Goal: Task Accomplishment & Management: Complete application form

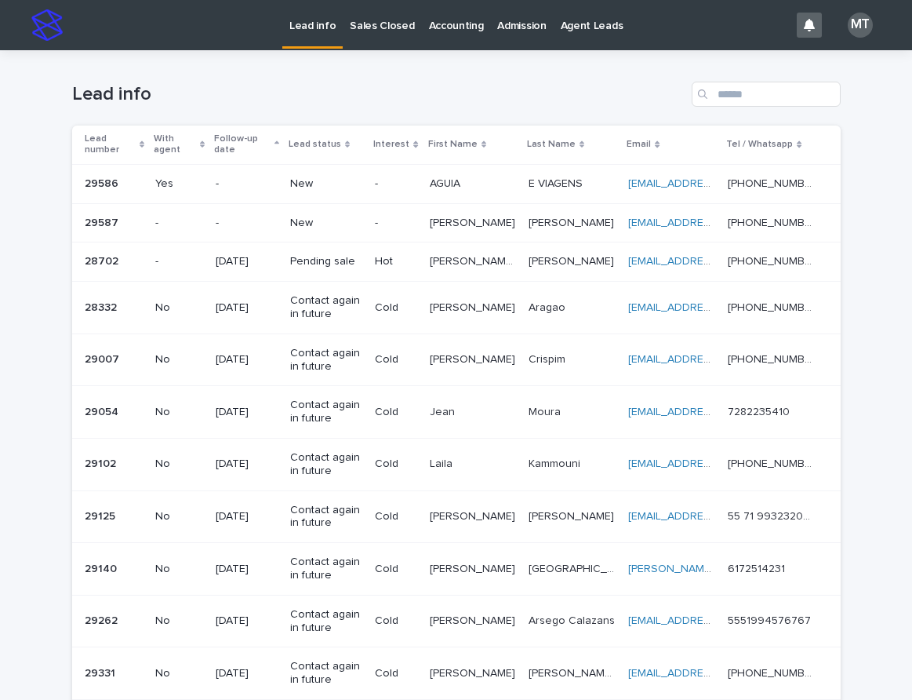
click at [362, 220] on p "New" at bounding box center [326, 223] width 72 height 13
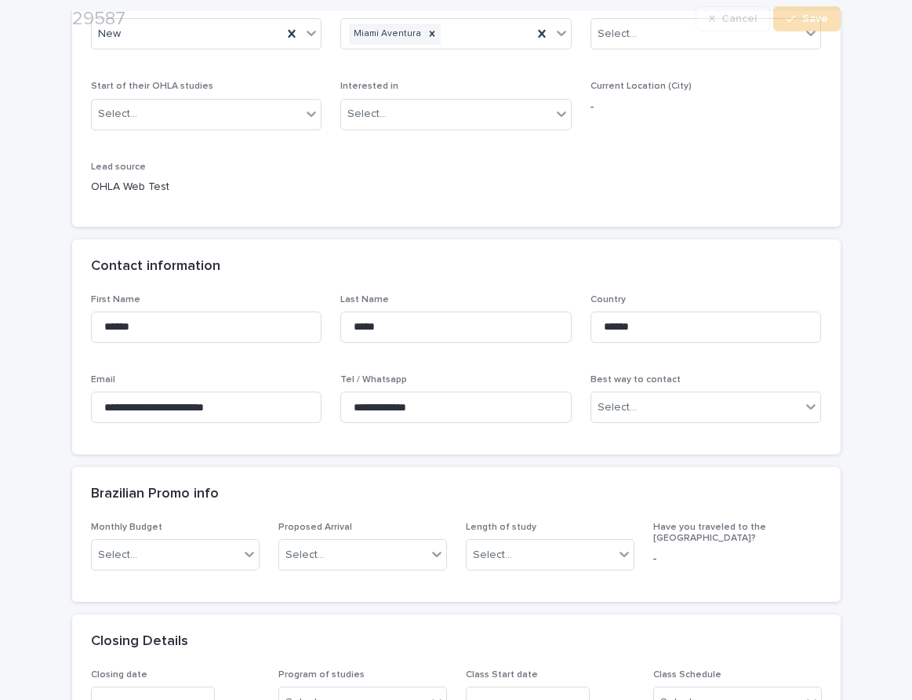
scroll to position [471, 0]
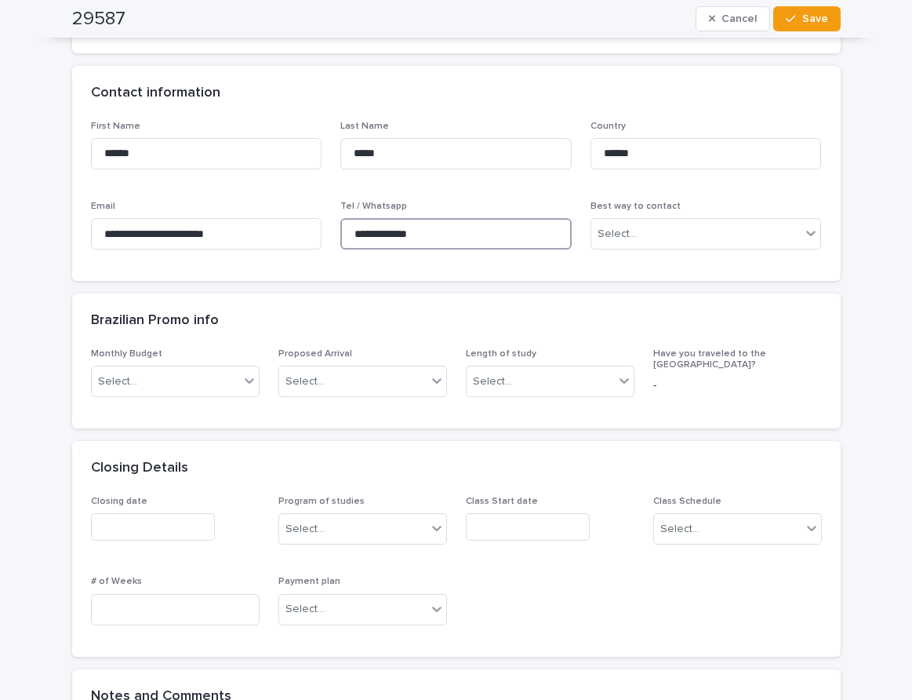
drag, startPoint x: 439, startPoint y: 234, endPoint x: 344, endPoint y: 231, distance: 95.7
click at [344, 231] on input "**********" at bounding box center [455, 233] width 231 height 31
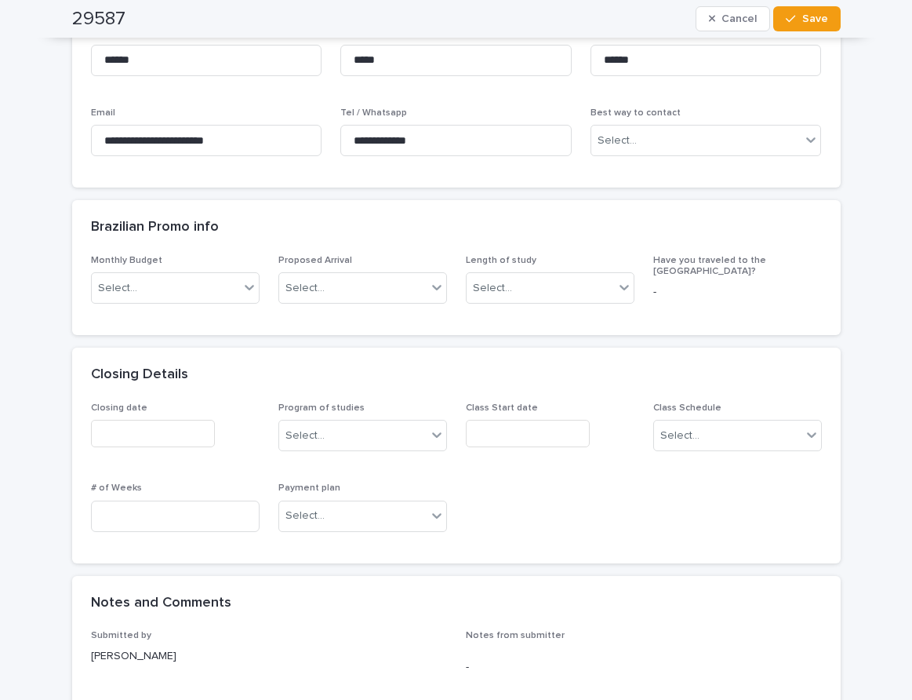
scroll to position [1098, 0]
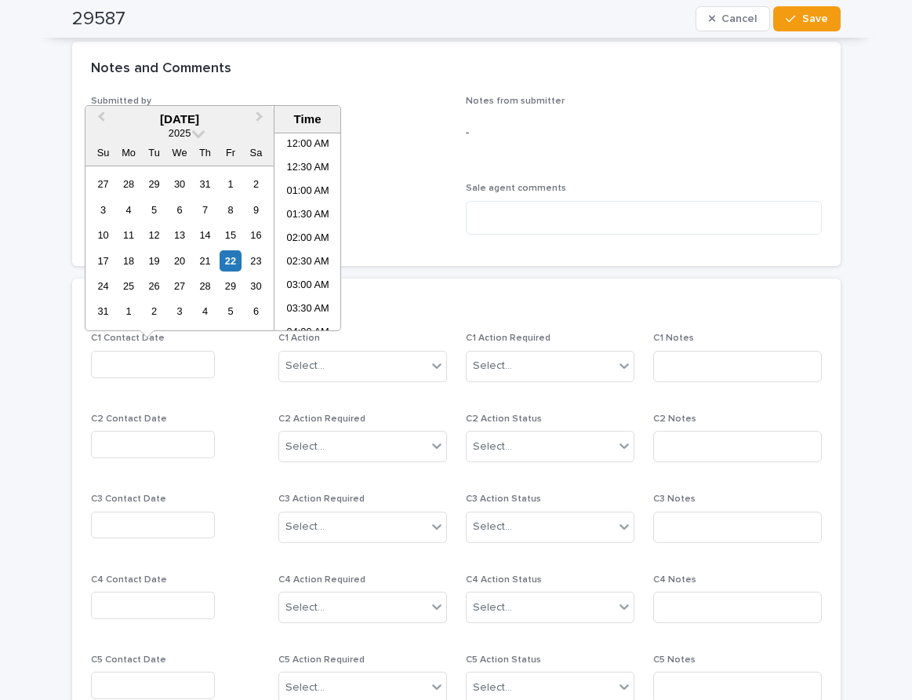
click at [153, 361] on input "text" at bounding box center [153, 364] width 124 height 27
click at [301, 226] on li "01:30 PM" at bounding box center [308, 232] width 67 height 24
type input "**********"
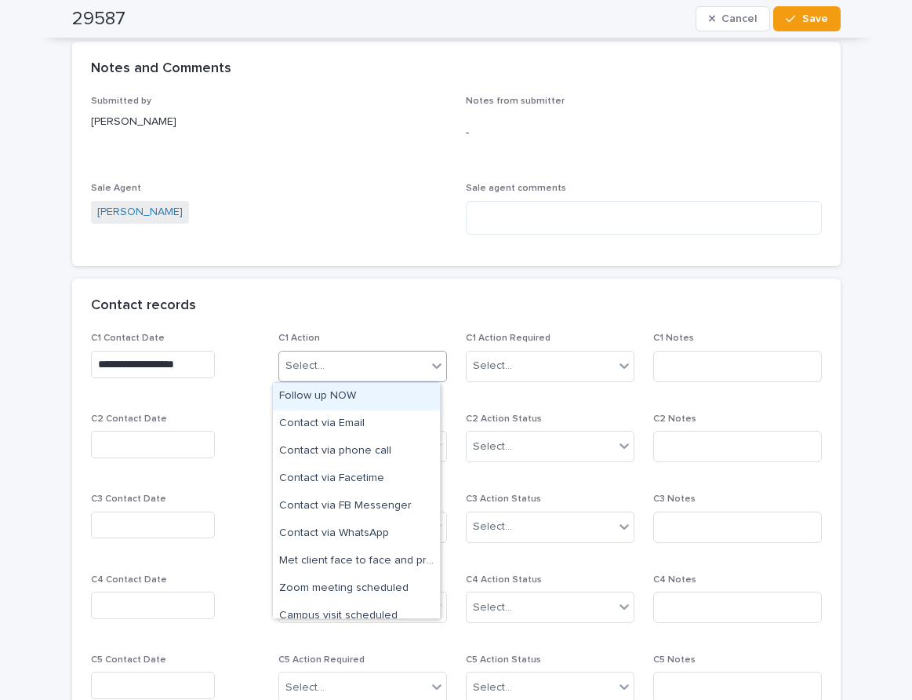
click at [366, 367] on div "Select..." at bounding box center [352, 366] width 147 height 26
drag, startPoint x: 340, startPoint y: 398, endPoint x: 365, endPoint y: 402, distance: 25.5
click at [345, 399] on div "Follow up NOW" at bounding box center [356, 396] width 167 height 27
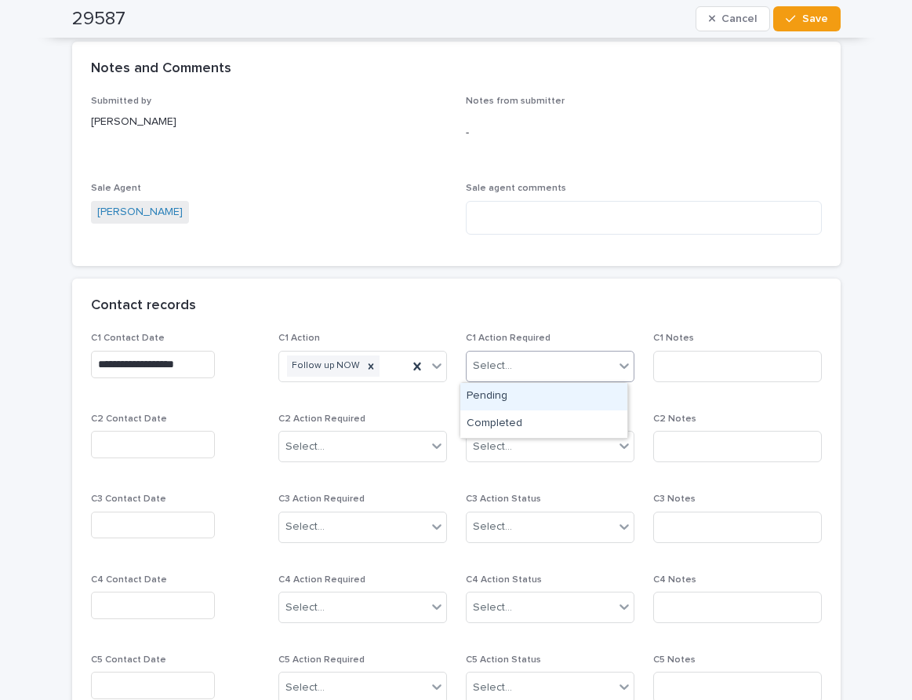
click at [485, 371] on div "Select..." at bounding box center [492, 366] width 39 height 16
drag, startPoint x: 506, startPoint y: 422, endPoint x: 582, endPoint y: 413, distance: 76.6
click at [517, 422] on div "Completed" at bounding box center [543, 423] width 167 height 27
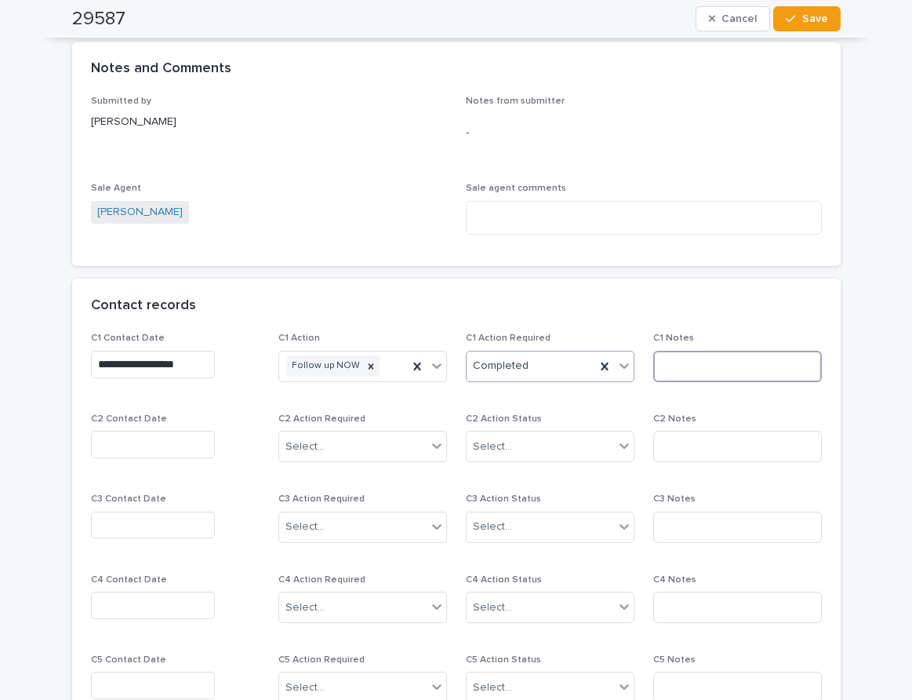
click at [695, 373] on input at bounding box center [737, 366] width 169 height 31
type input "*****"
click at [803, 16] on span "Save" at bounding box center [815, 18] width 26 height 11
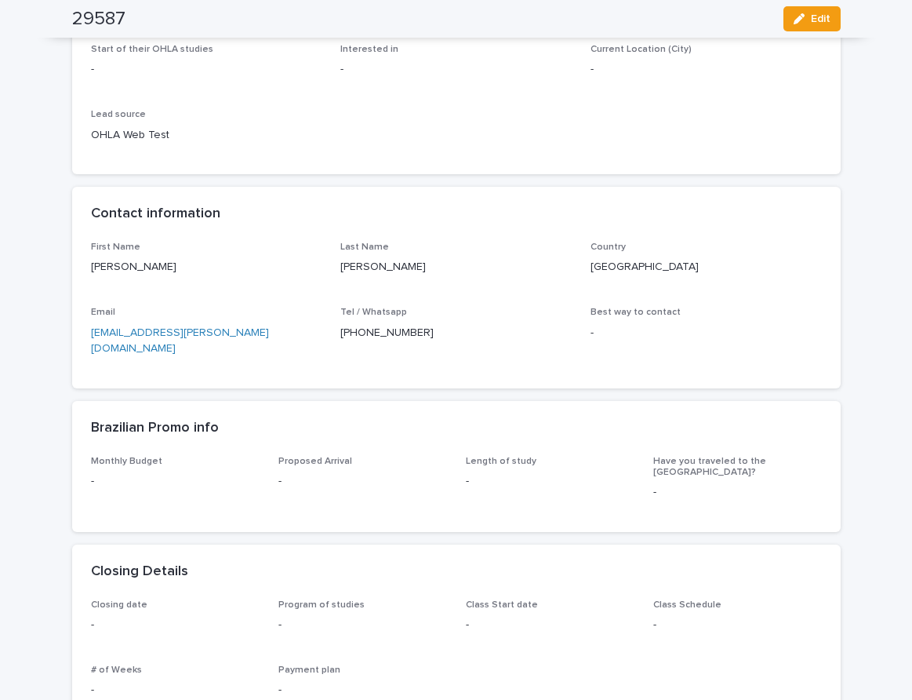
scroll to position [0, 0]
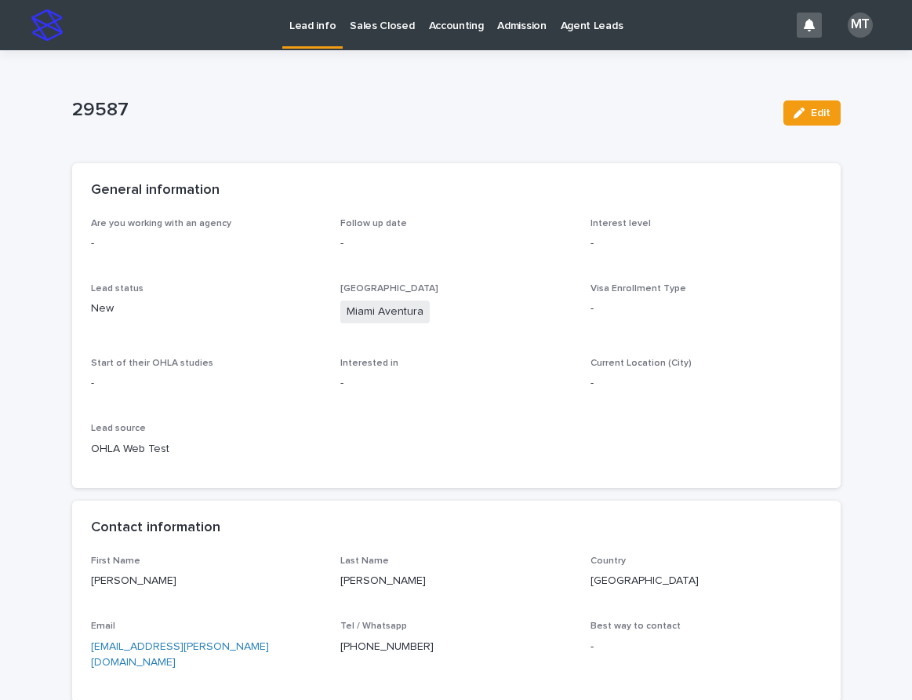
click at [310, 31] on p "Lead info" at bounding box center [312, 16] width 46 height 33
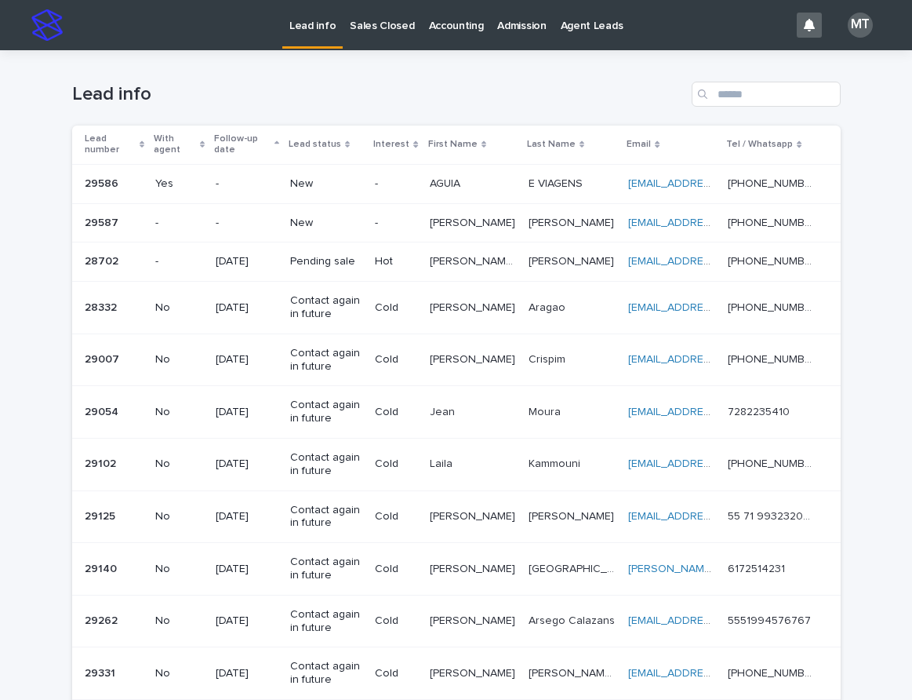
click at [391, 230] on div "-" at bounding box center [396, 223] width 42 height 26
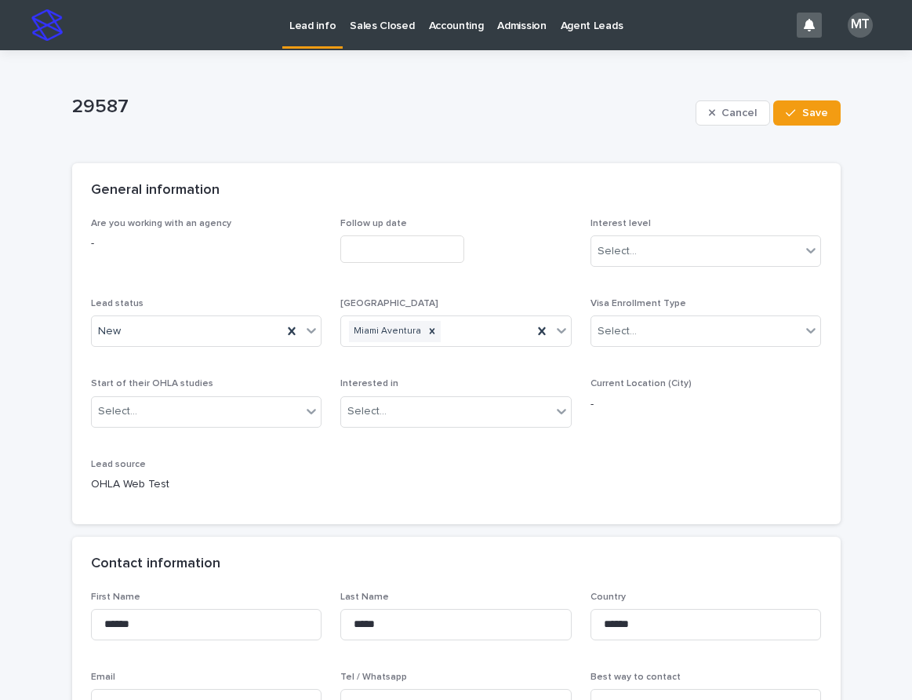
click at [304, 27] on p "Lead info" at bounding box center [312, 16] width 46 height 33
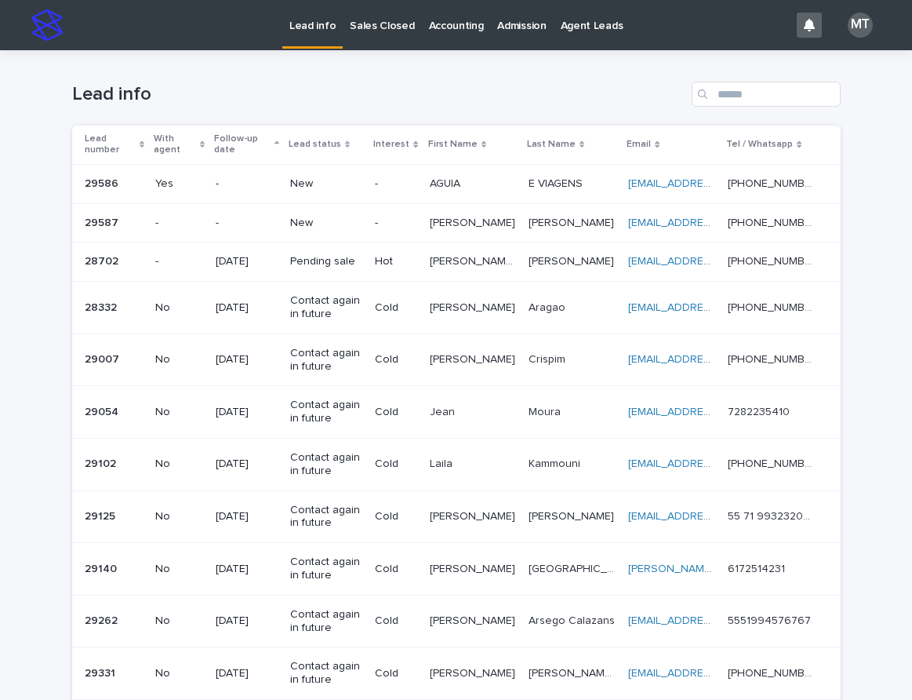
click at [319, 180] on p "New" at bounding box center [326, 183] width 72 height 13
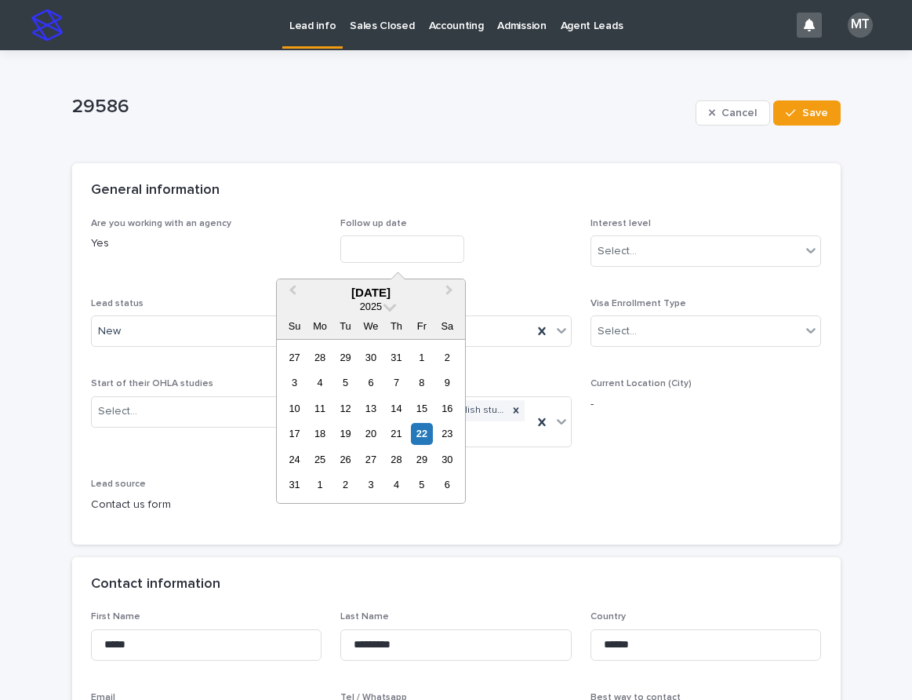
click at [369, 248] on input "text" at bounding box center [402, 248] width 124 height 27
click at [428, 435] on div "22" at bounding box center [421, 433] width 21 height 21
type input "**********"
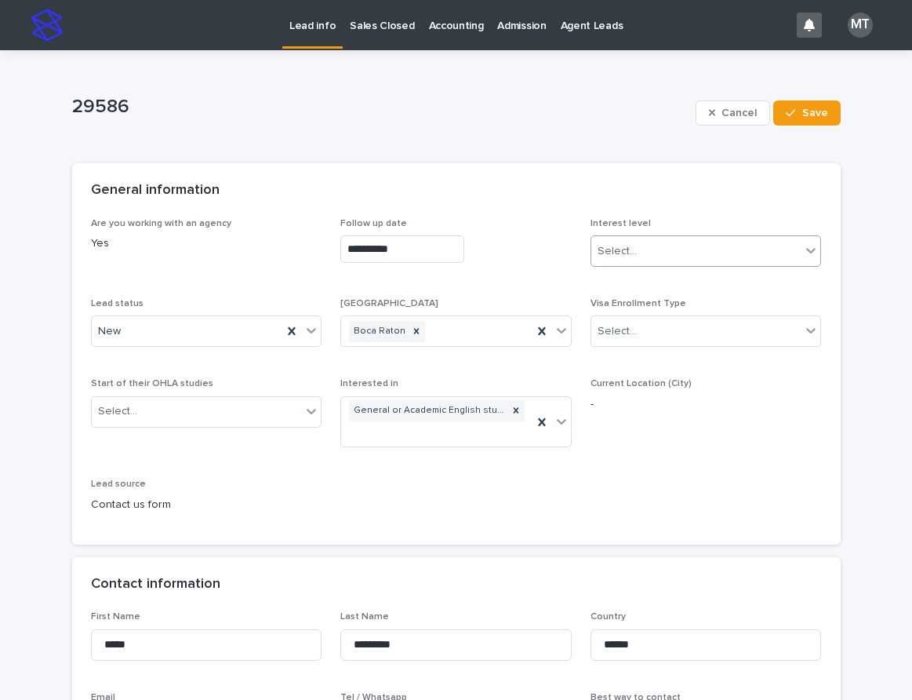
click at [626, 249] on div "Select..." at bounding box center [617, 251] width 39 height 16
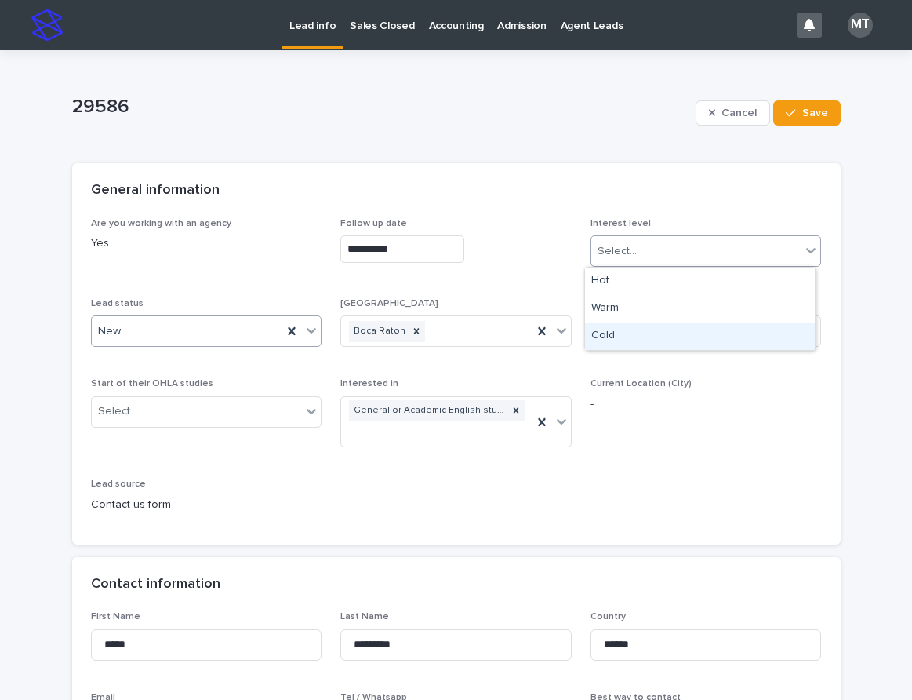
drag, startPoint x: 614, startPoint y: 330, endPoint x: 188, endPoint y: 326, distance: 426.0
click at [601, 330] on div "Cold" at bounding box center [700, 335] width 230 height 27
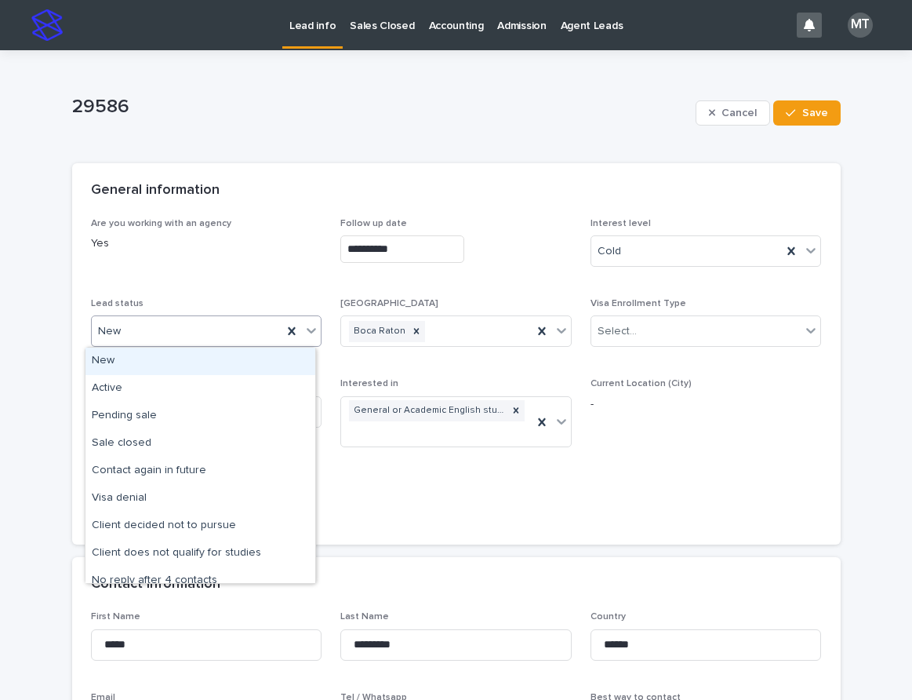
click at [188, 321] on div "New" at bounding box center [187, 331] width 191 height 26
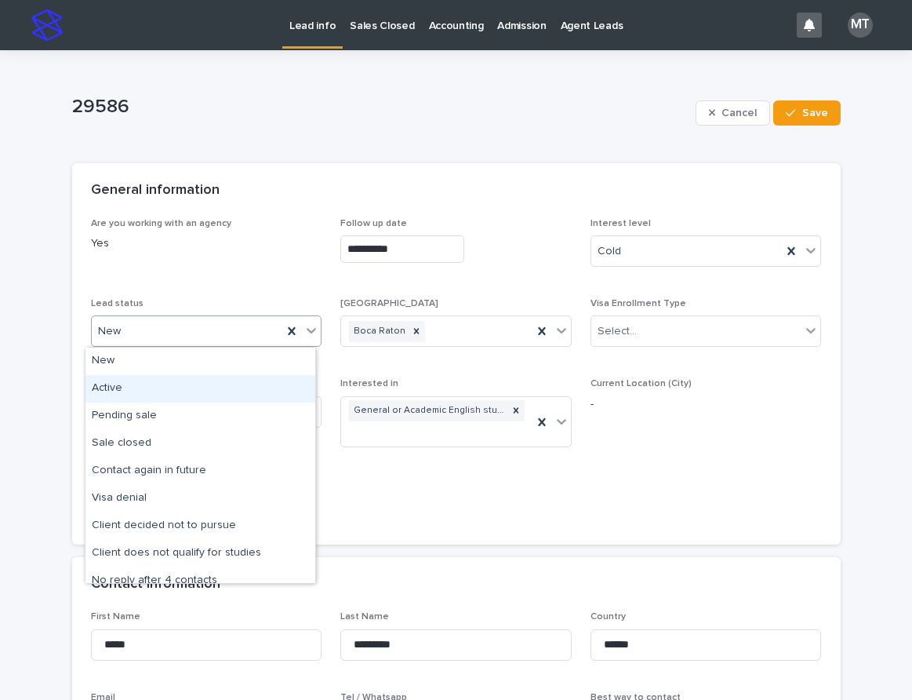
click at [134, 392] on div "Active" at bounding box center [201, 388] width 230 height 27
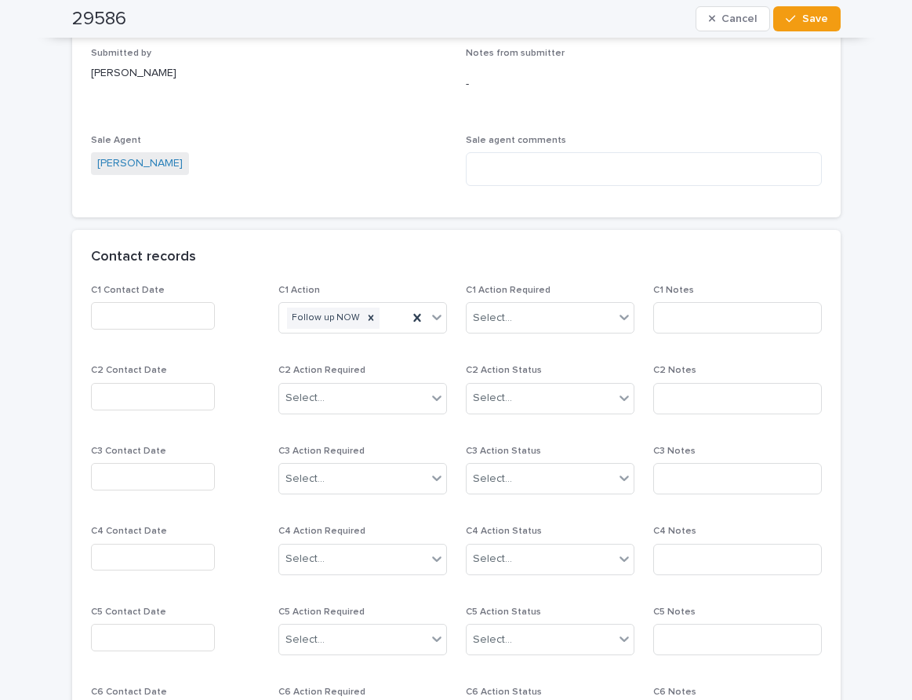
scroll to position [1177, 0]
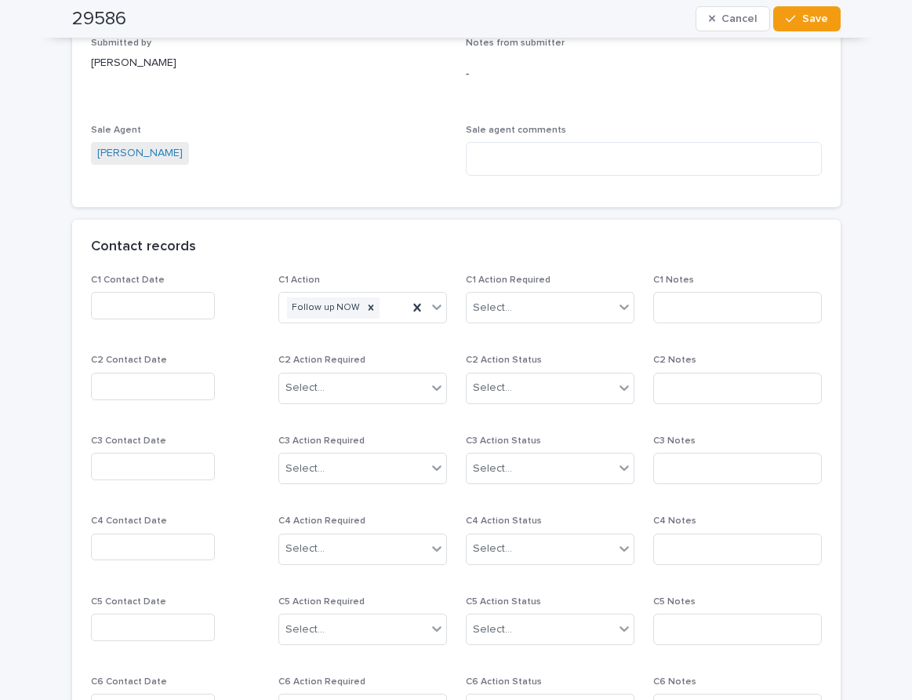
click at [184, 298] on input "text" at bounding box center [153, 305] width 124 height 27
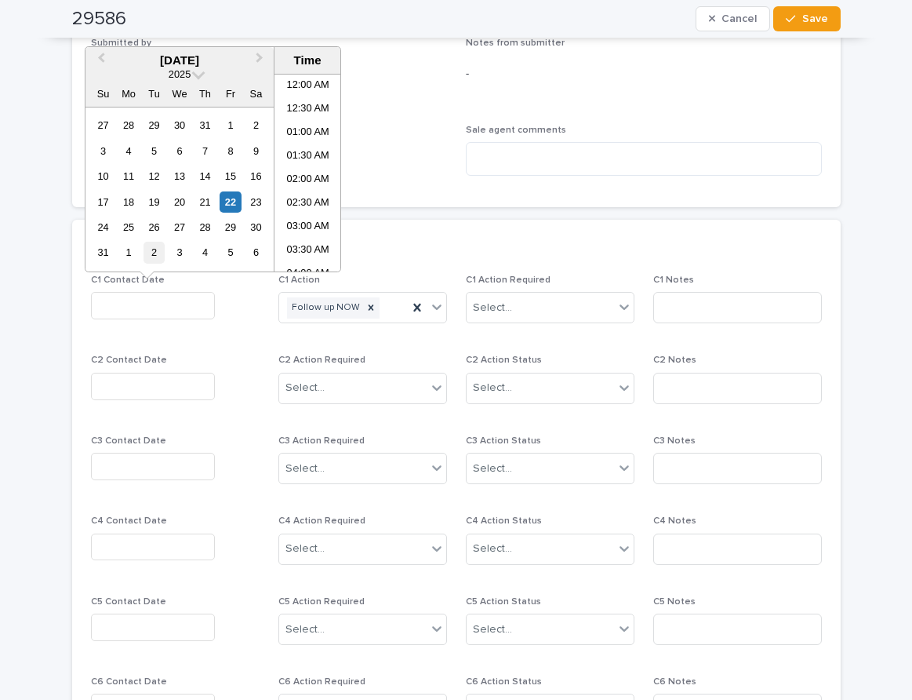
scroll to position [549, 0]
click at [310, 178] on li "01:30 PM" at bounding box center [308, 173] width 67 height 24
type input "**********"
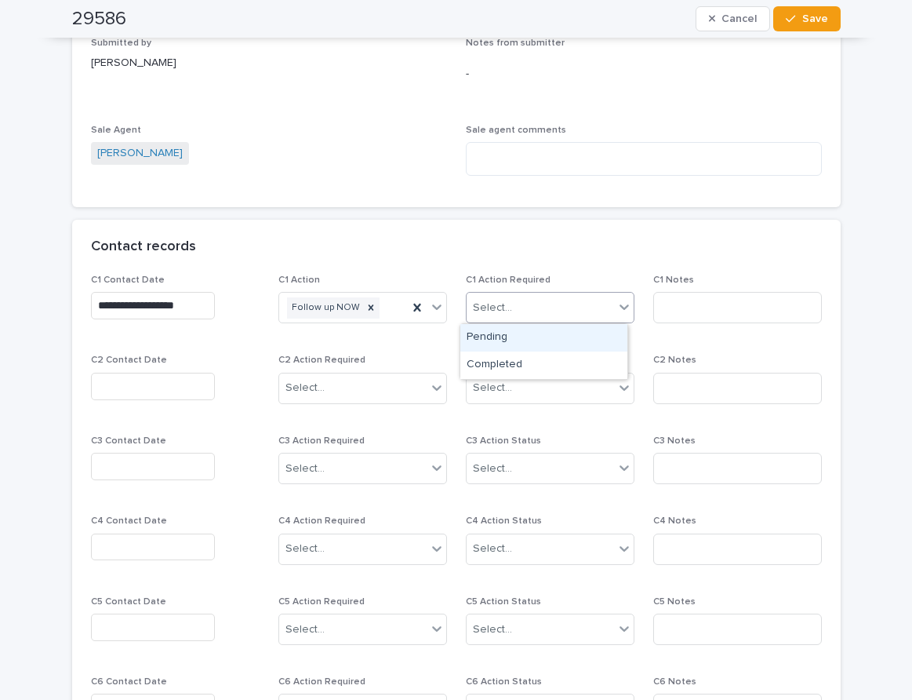
click at [484, 300] on div "Select..." at bounding box center [492, 308] width 39 height 16
click at [512, 367] on div "Completed" at bounding box center [543, 364] width 167 height 27
drag, startPoint x: 675, startPoint y: 312, endPoint x: 683, endPoint y: 306, distance: 10.0
click at [677, 312] on input at bounding box center [737, 307] width 169 height 31
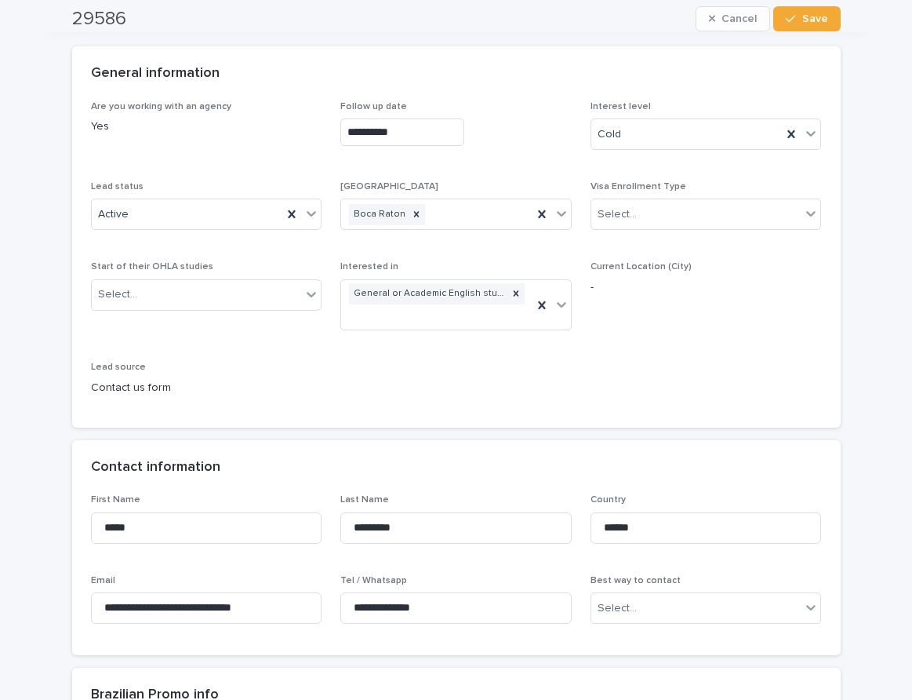
scroll to position [0, 0]
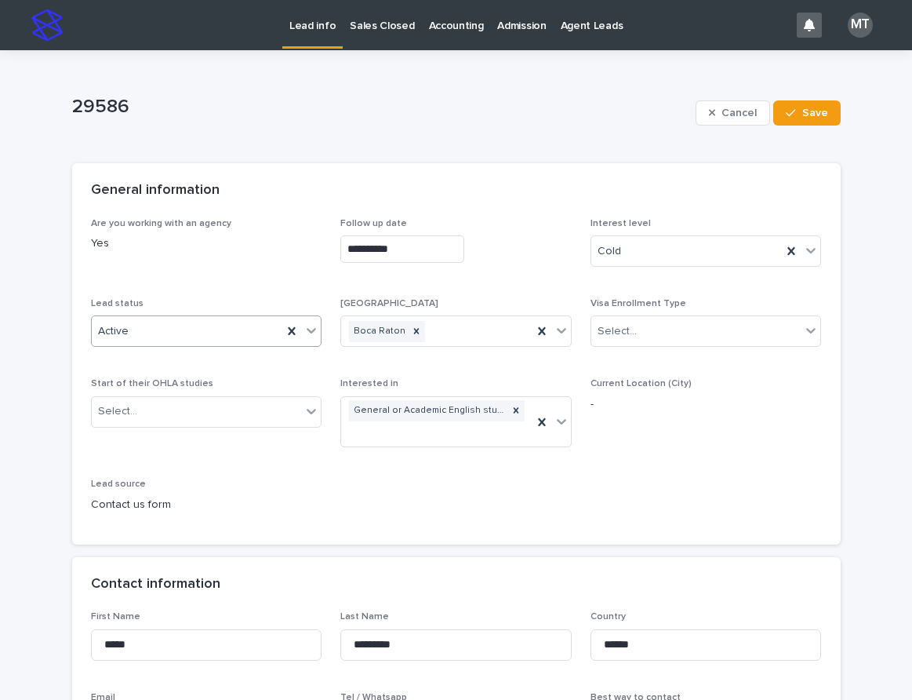
type input "*****"
click at [134, 342] on div "Active" at bounding box center [187, 331] width 191 height 26
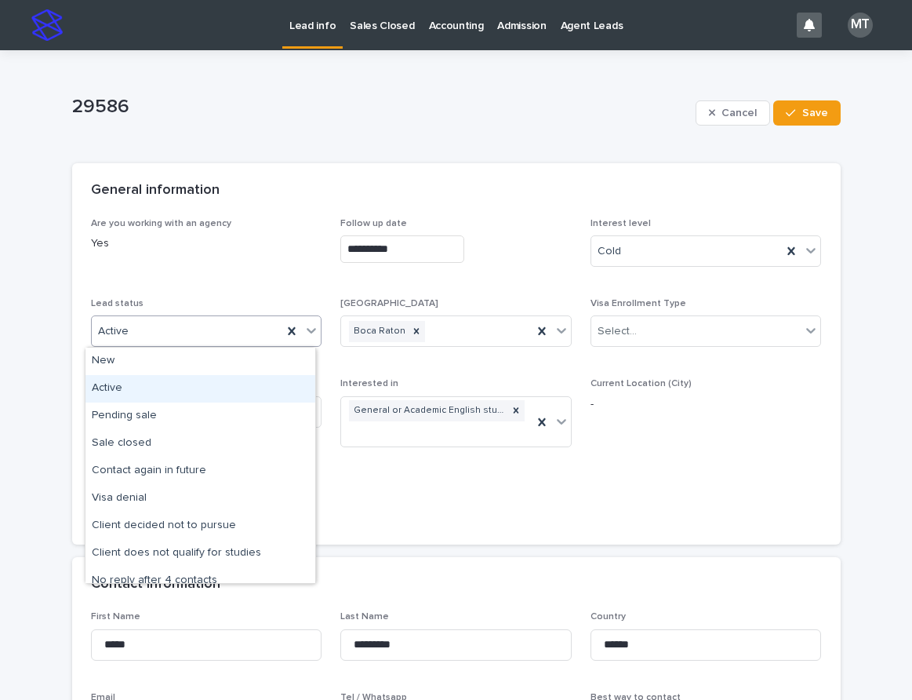
click at [112, 389] on div "Active" at bounding box center [201, 388] width 230 height 27
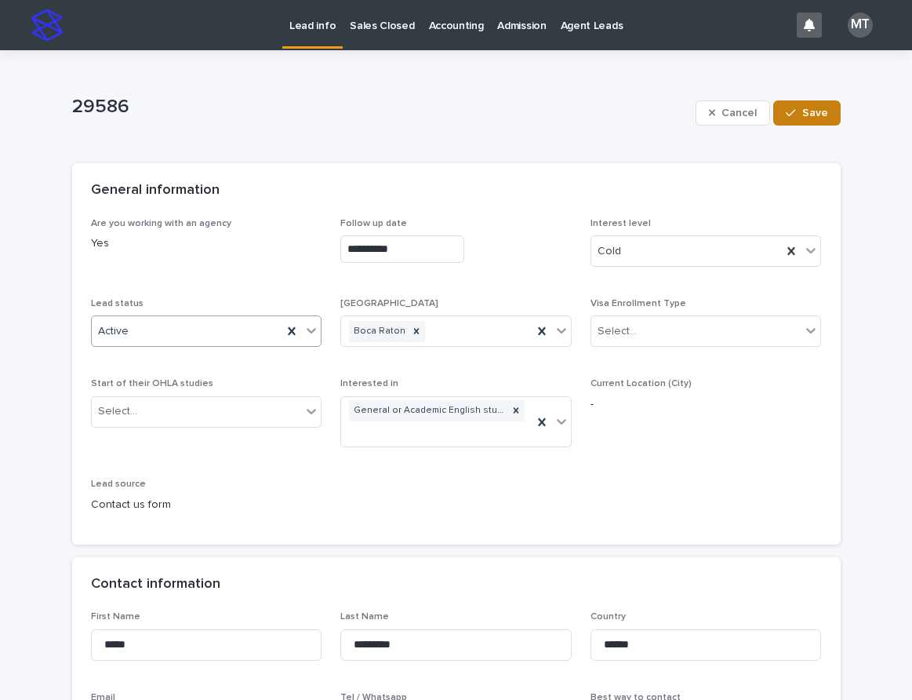
click at [802, 116] on span "Save" at bounding box center [815, 112] width 26 height 11
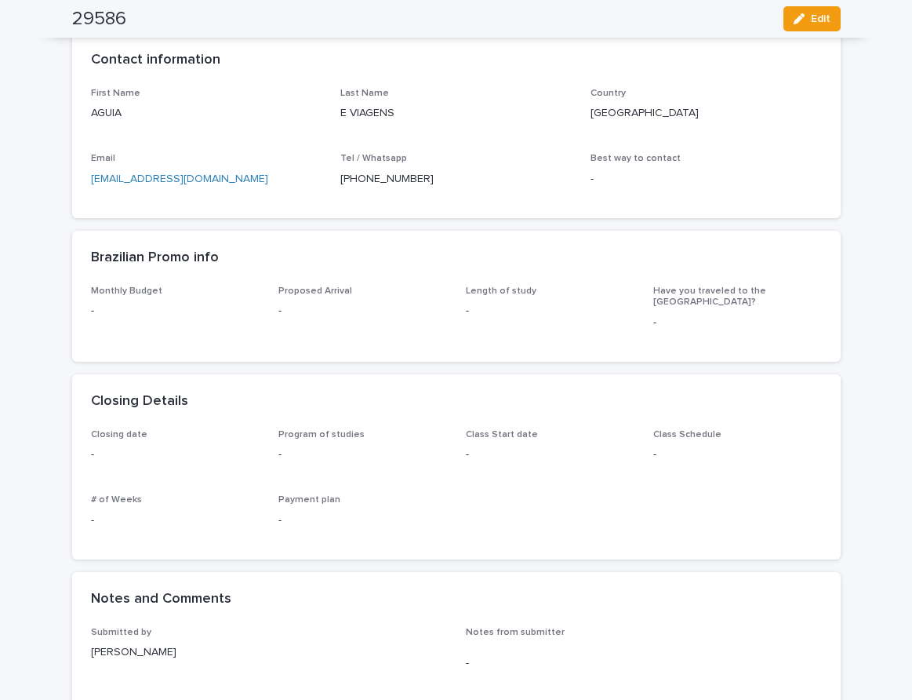
scroll to position [471, 0]
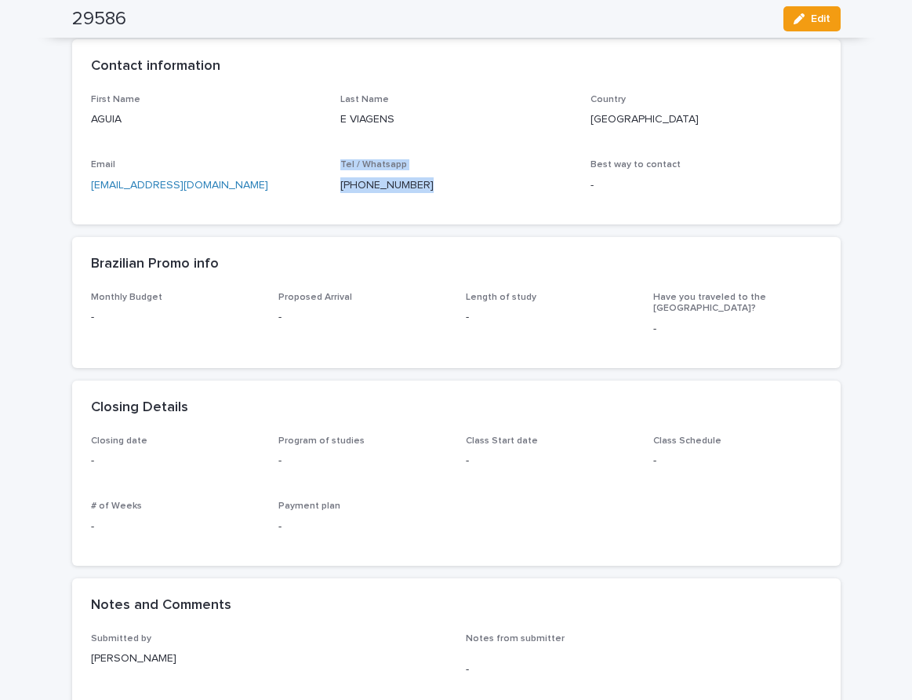
drag, startPoint x: 426, startPoint y: 186, endPoint x: 336, endPoint y: 173, distance: 91.2
click at [340, 173] on div "Tel / Whatsapp [PHONE_NUMBER]" at bounding box center [455, 182] width 231 height 46
click at [411, 191] on p "[PHONE_NUMBER]" at bounding box center [455, 185] width 231 height 16
drag, startPoint x: 417, startPoint y: 187, endPoint x: 329, endPoint y: 185, distance: 87.9
click at [329, 185] on div "First Name AGUIA Last Name E VIAGENS Country [GEOGRAPHIC_DATA] Email [EMAIL_ADD…" at bounding box center [456, 149] width 731 height 111
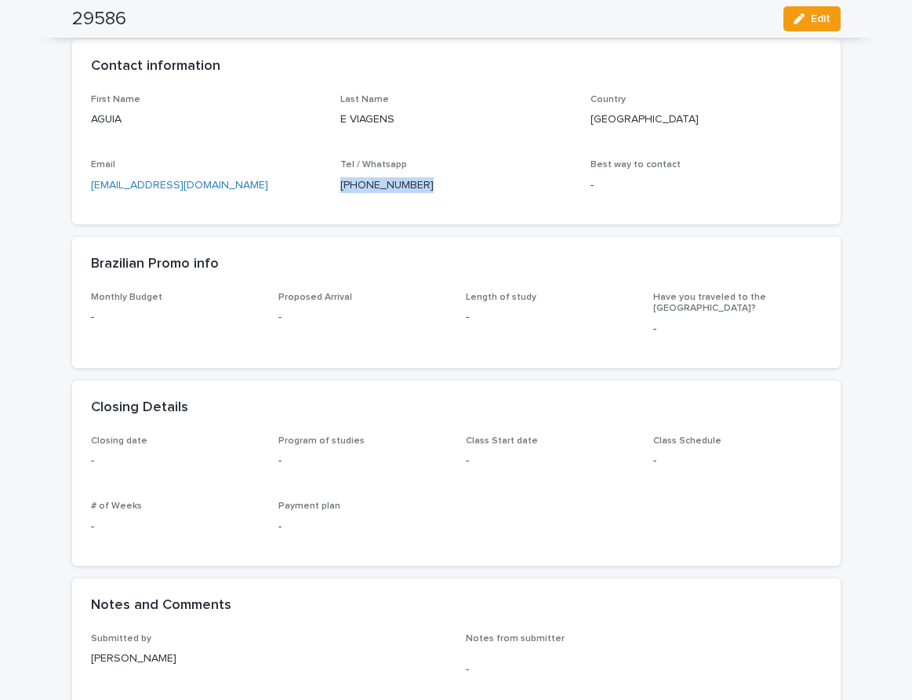
copy p "[PHONE_NUMBER]"
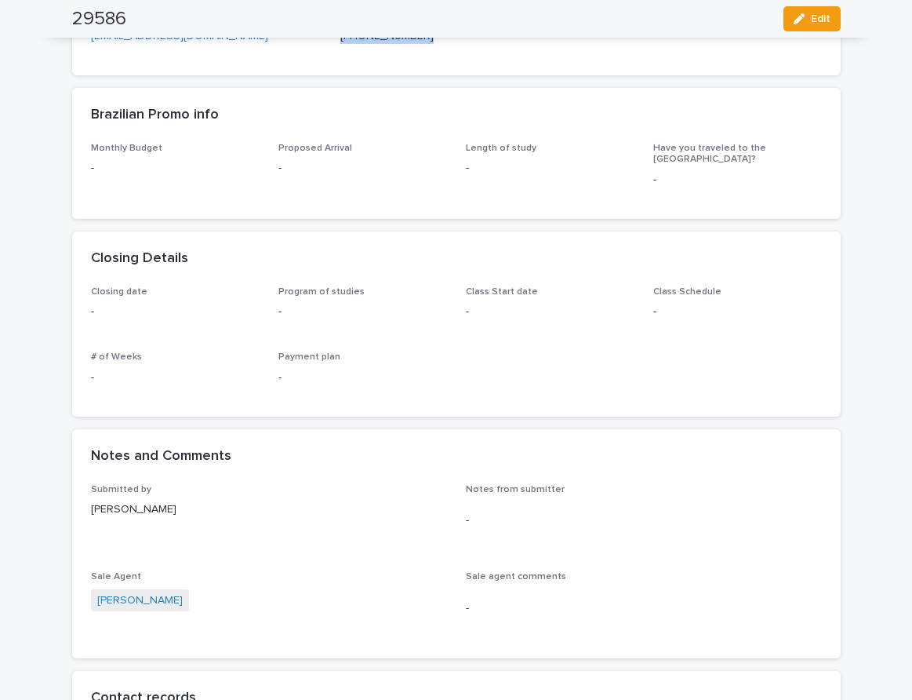
scroll to position [1020, 0]
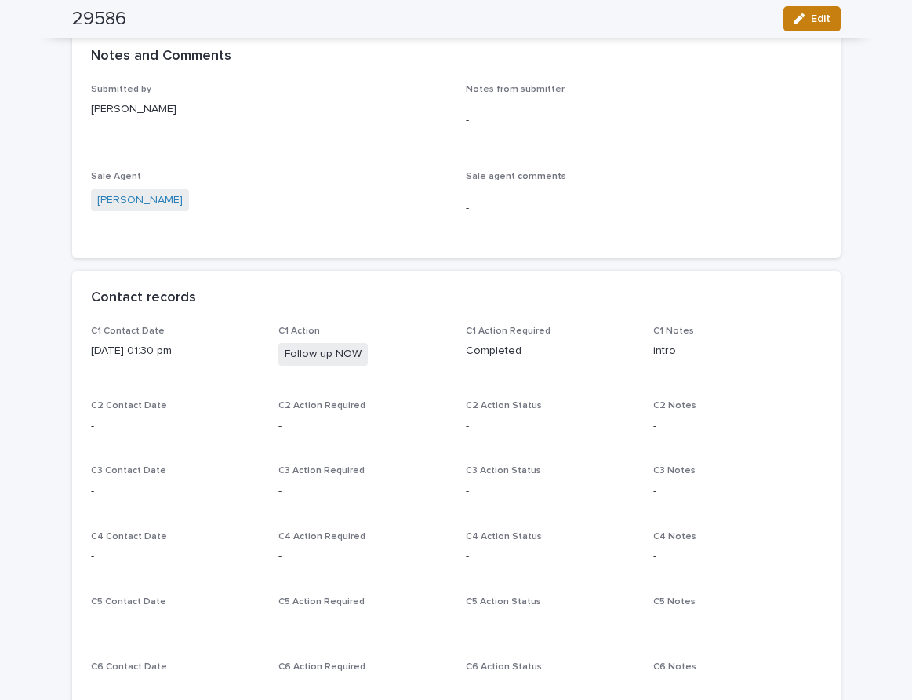
click at [818, 21] on span "Edit" at bounding box center [821, 18] width 20 height 11
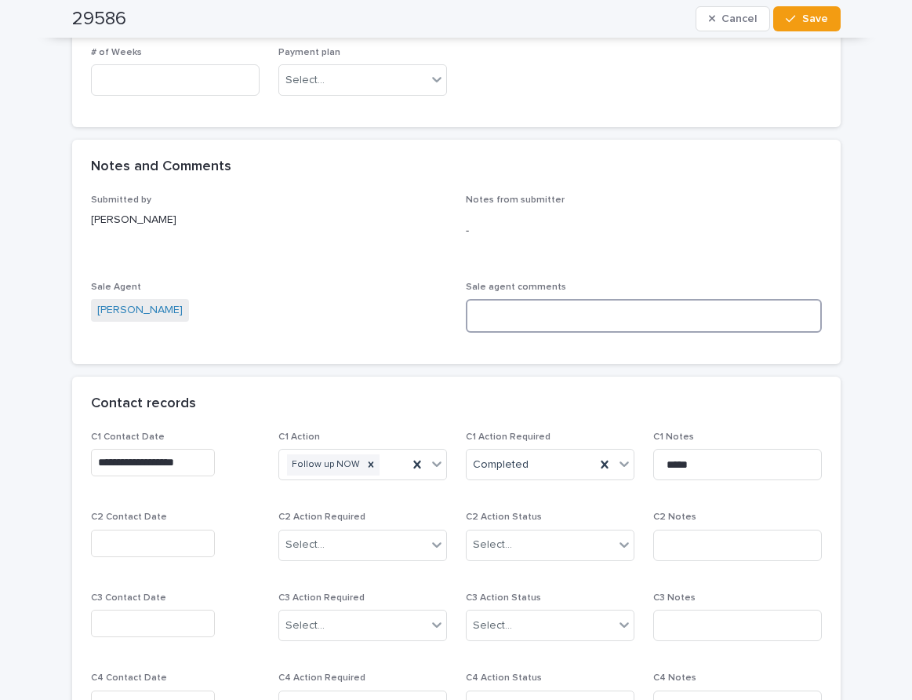
click at [531, 322] on textarea at bounding box center [644, 316] width 356 height 34
type textarea "**********"
click at [802, 20] on span "Save" at bounding box center [815, 18] width 26 height 11
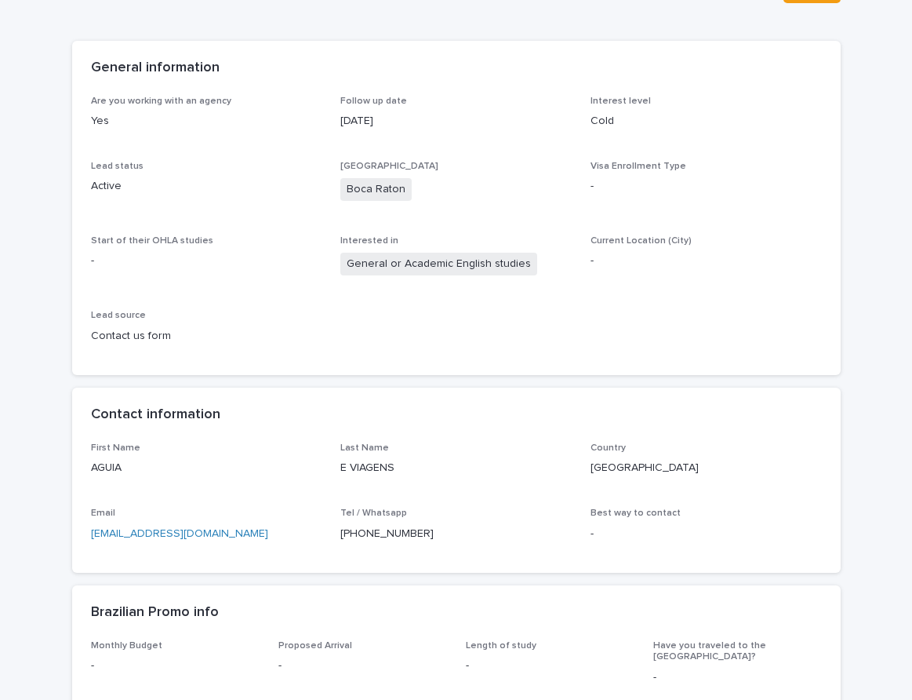
scroll to position [0, 0]
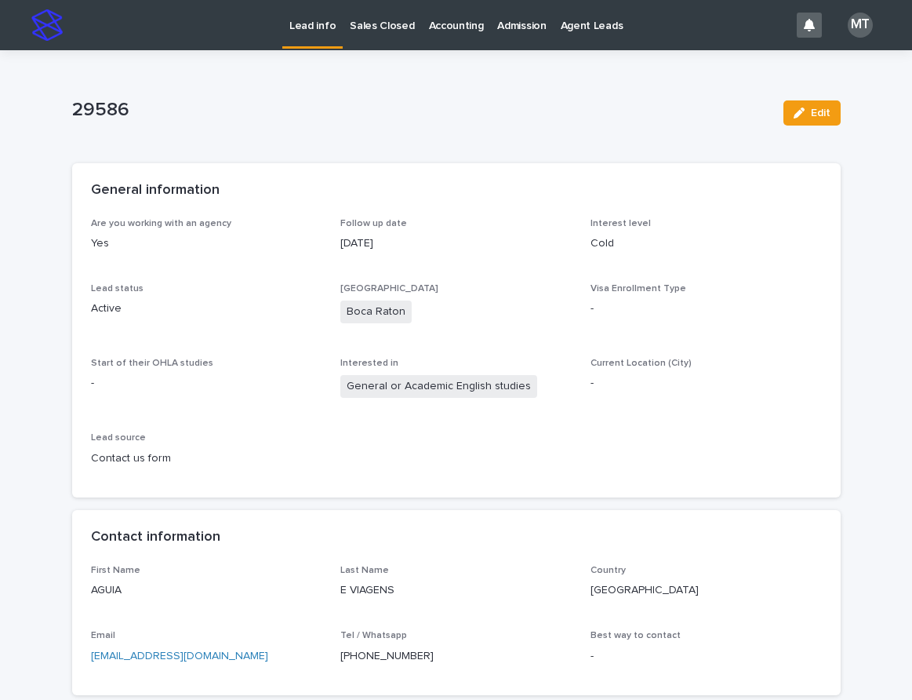
click at [305, 26] on p "Lead info" at bounding box center [312, 16] width 46 height 33
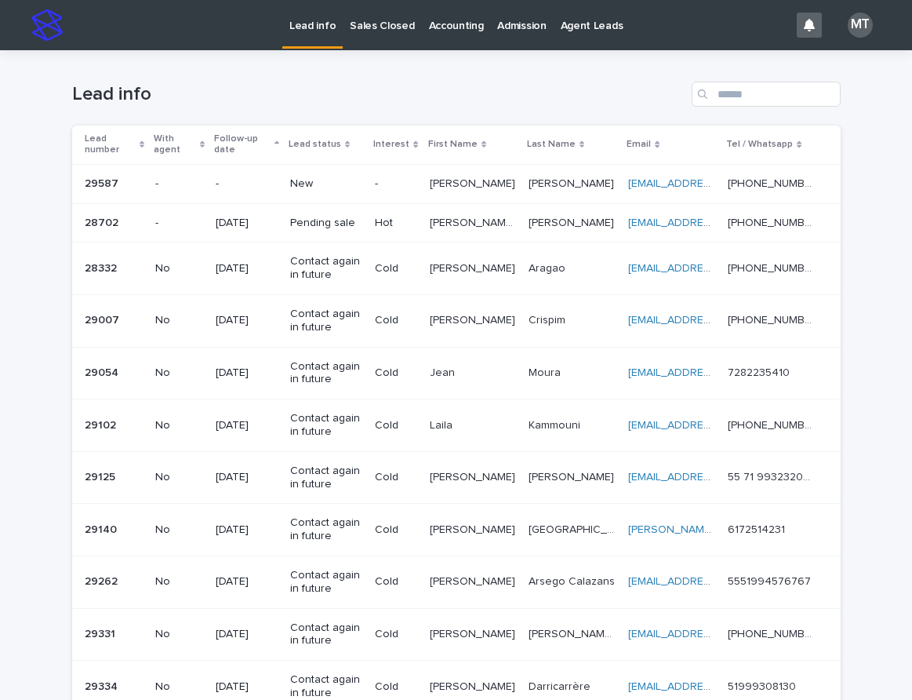
click at [315, 177] on p "New" at bounding box center [326, 183] width 72 height 13
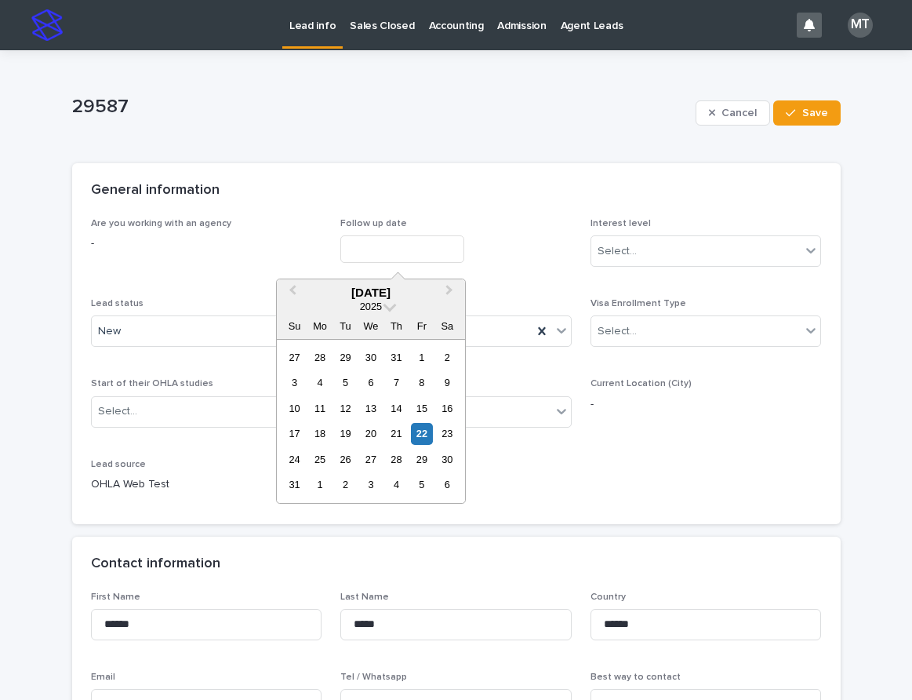
click at [390, 235] on input "text" at bounding box center [402, 248] width 124 height 27
drag, startPoint x: 425, startPoint y: 430, endPoint x: 461, endPoint y: 424, distance: 36.6
click at [426, 430] on div "22" at bounding box center [421, 433] width 21 height 21
type input "**********"
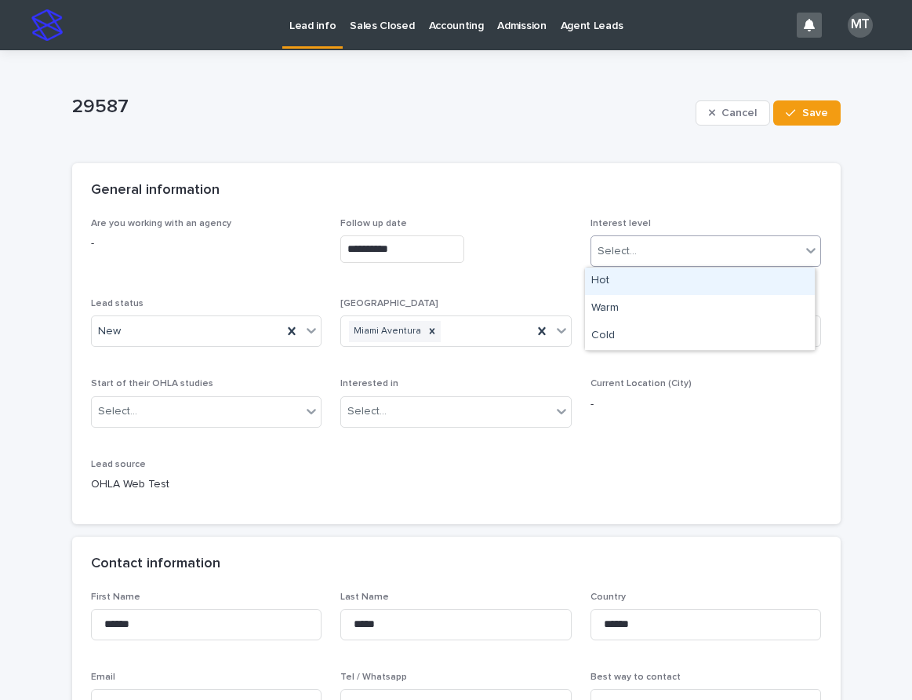
click at [633, 244] on div "Select..." at bounding box center [696, 251] width 210 height 26
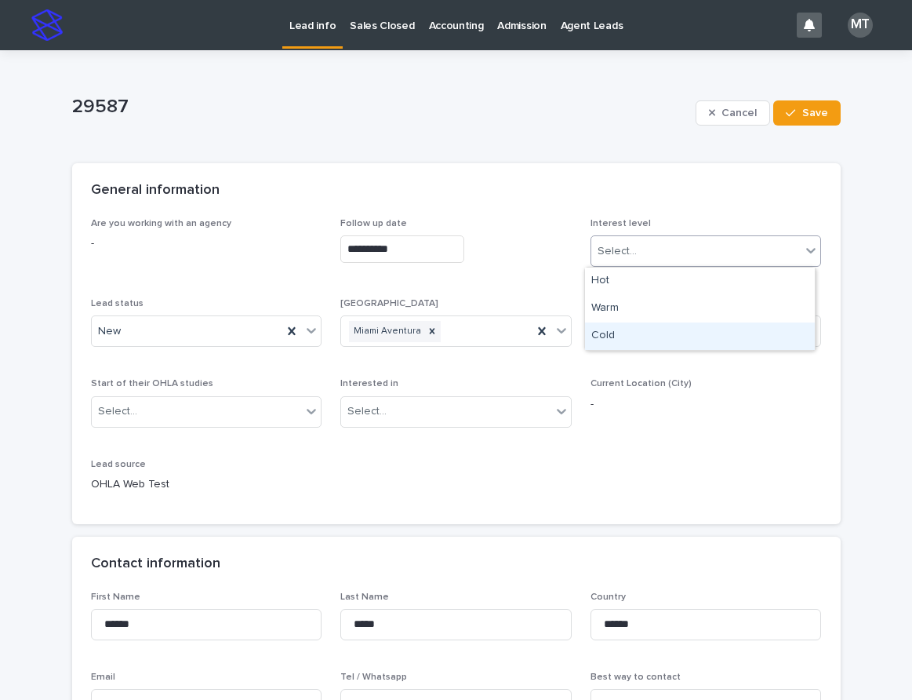
drag, startPoint x: 636, startPoint y: 336, endPoint x: 256, endPoint y: 358, distance: 381.1
click at [635, 336] on div "Cold" at bounding box center [700, 335] width 230 height 27
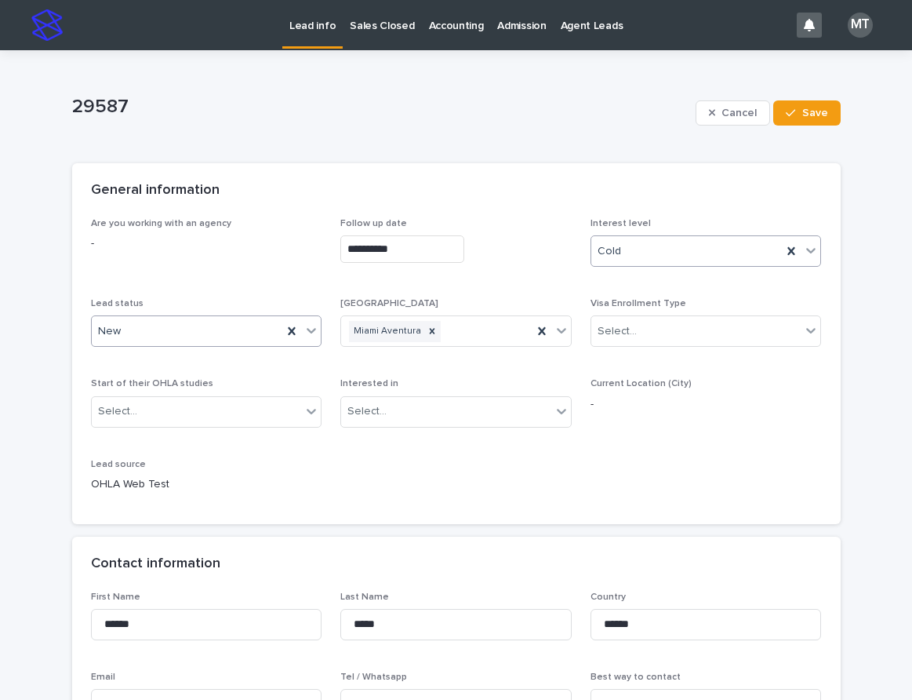
click at [182, 335] on div "New" at bounding box center [187, 331] width 191 height 26
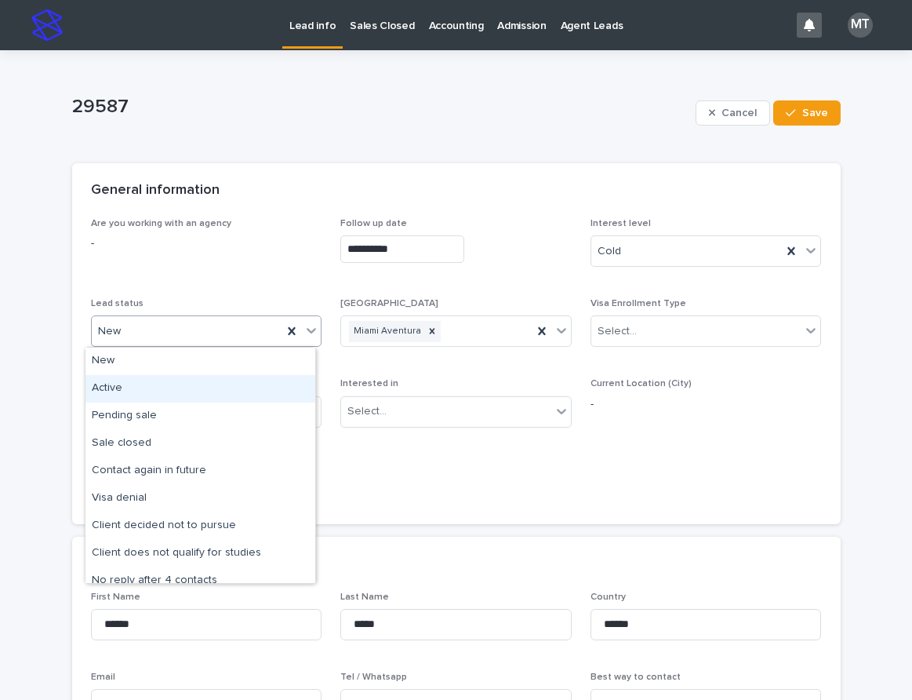
click at [144, 388] on div "Active" at bounding box center [201, 388] width 230 height 27
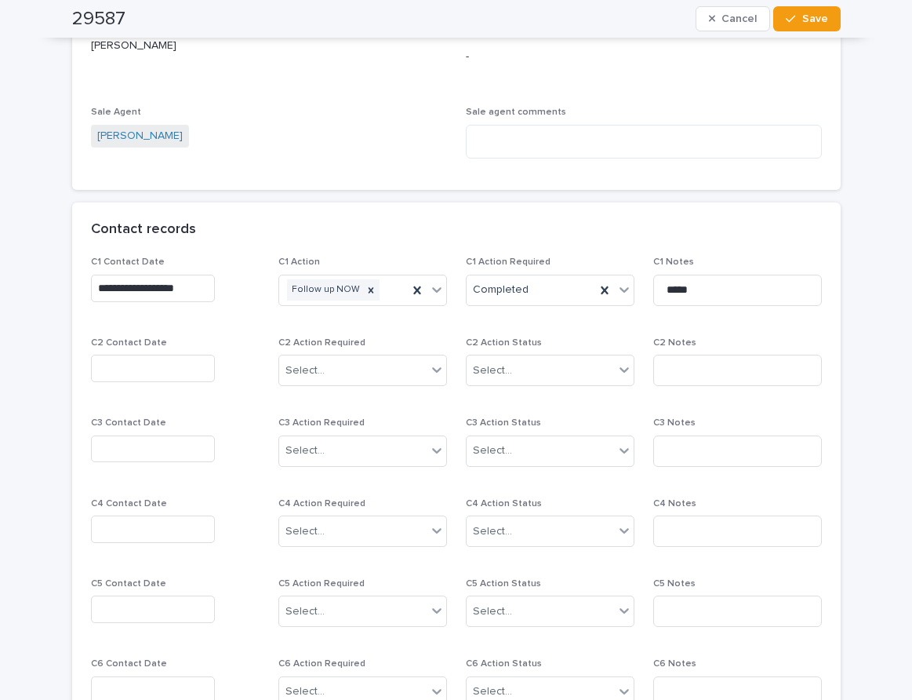
scroll to position [1177, 0]
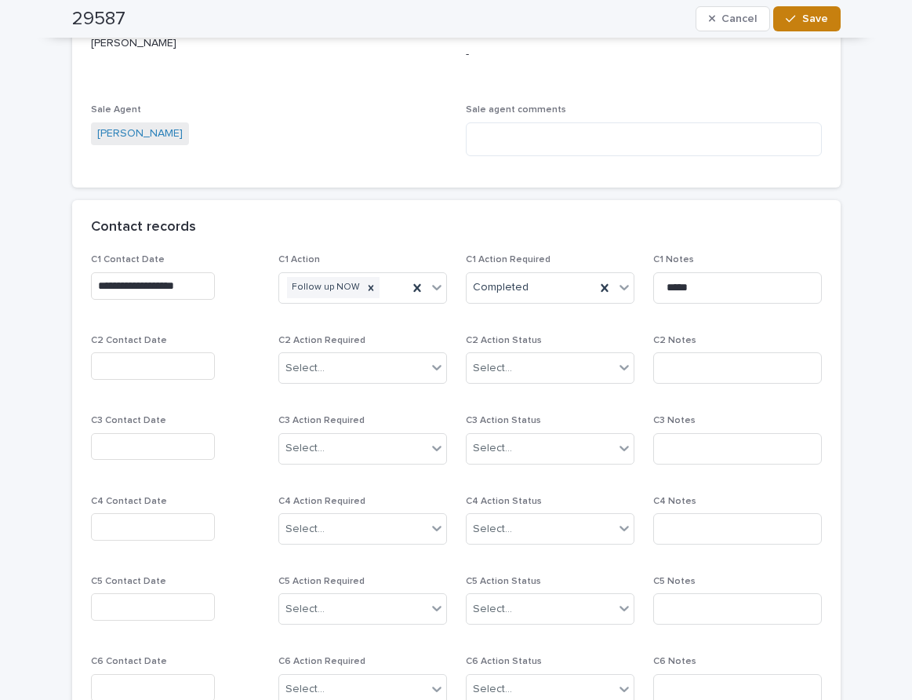
click at [802, 21] on span "Save" at bounding box center [815, 18] width 26 height 11
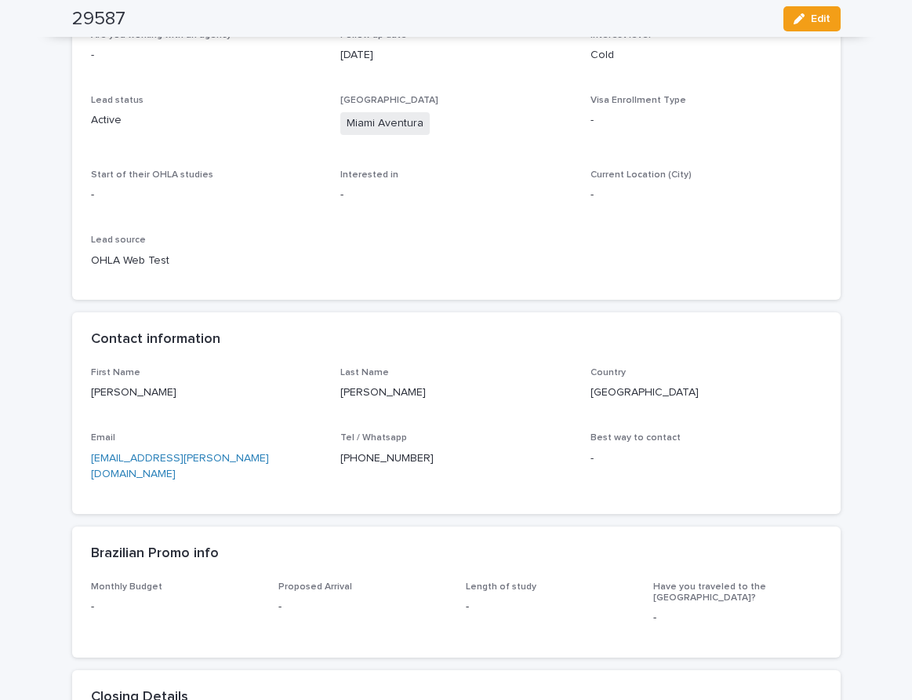
scroll to position [0, 0]
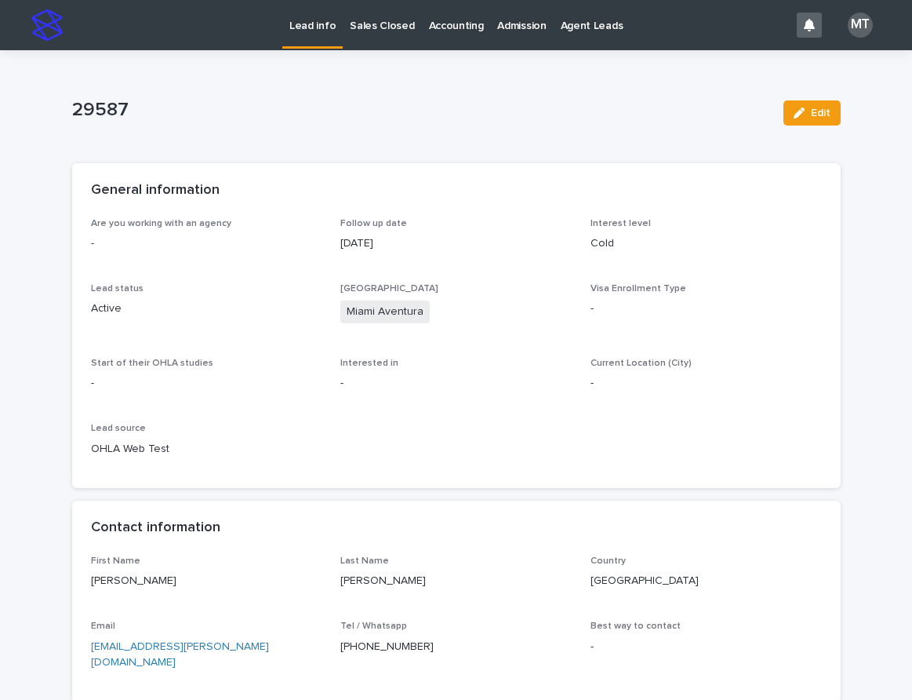
click at [303, 27] on p "Lead info" at bounding box center [312, 16] width 46 height 33
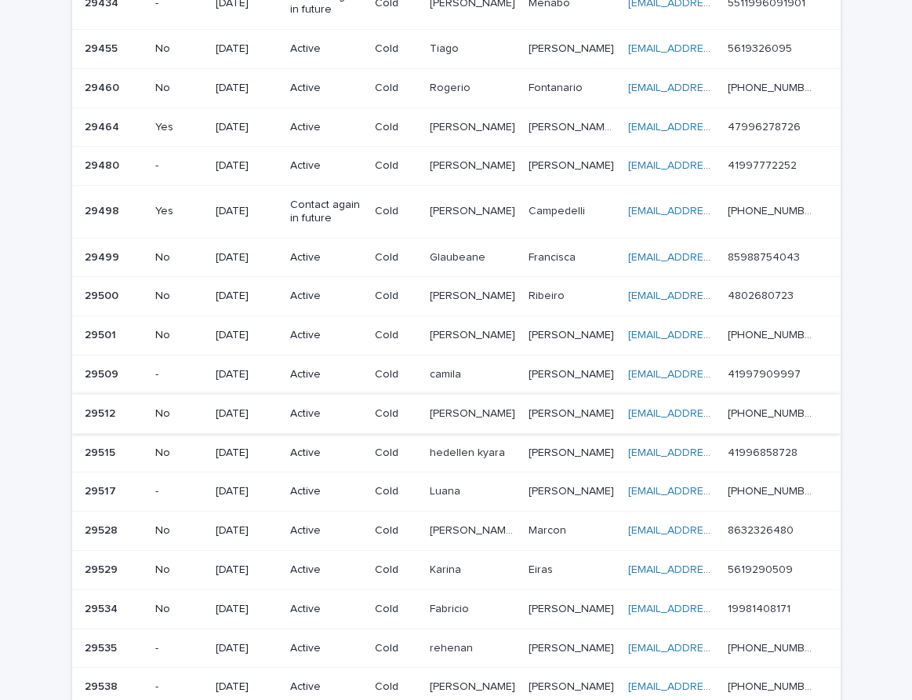
scroll to position [973, 0]
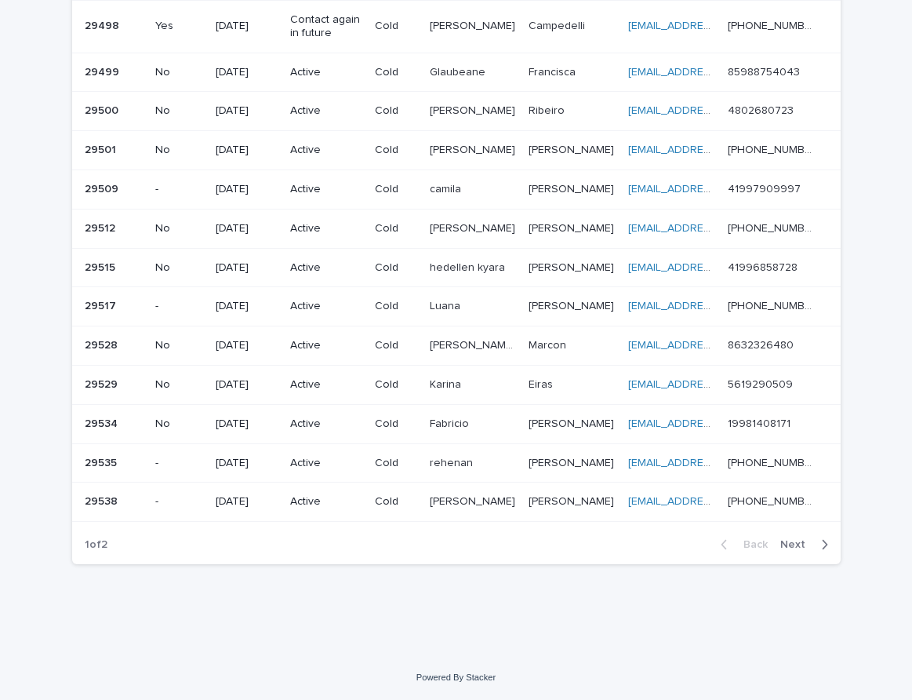
click at [792, 544] on span "Next" at bounding box center [798, 544] width 35 height 11
